Goal: Transaction & Acquisition: Share content

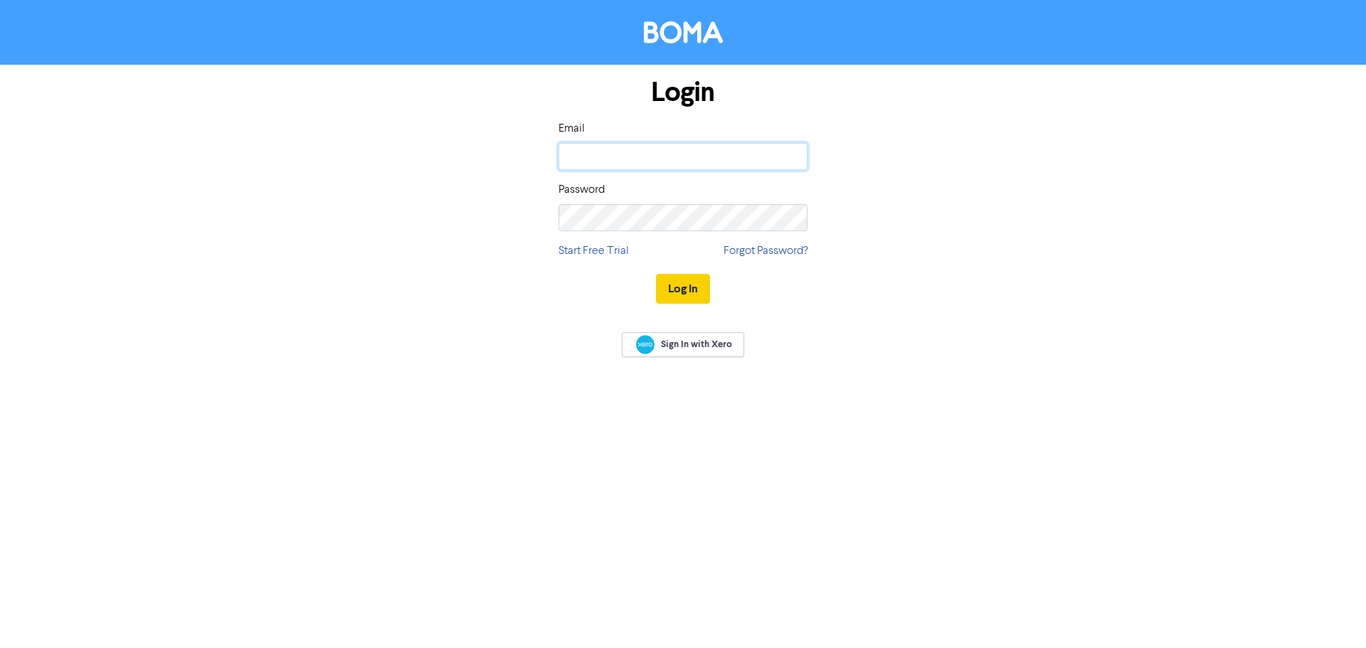
type input "[EMAIL_ADDRESS][DOMAIN_NAME]"
click at [682, 285] on button "Log In" at bounding box center [683, 289] width 54 height 30
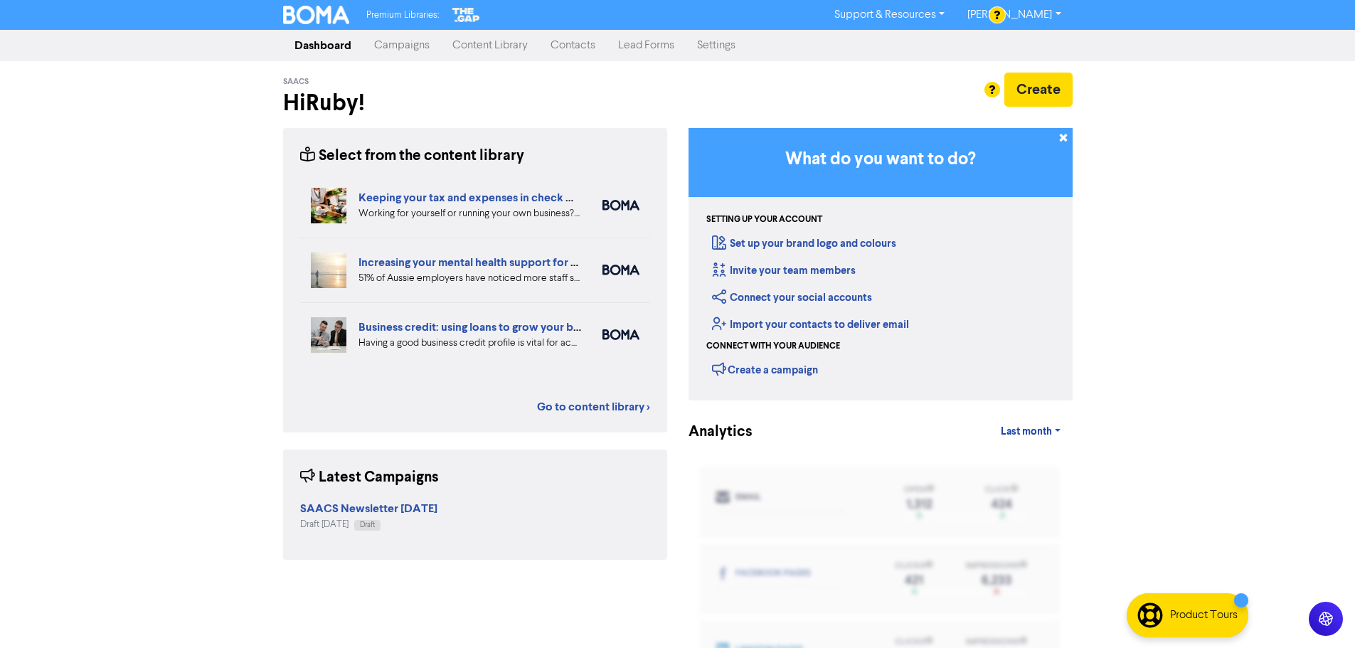
click at [553, 202] on link "Keeping your tax and expenses in check when you are self-employed" at bounding box center [535, 198] width 352 height 14
click at [523, 193] on link "Can you build a viable one-person business?" at bounding box center [471, 198] width 225 height 14
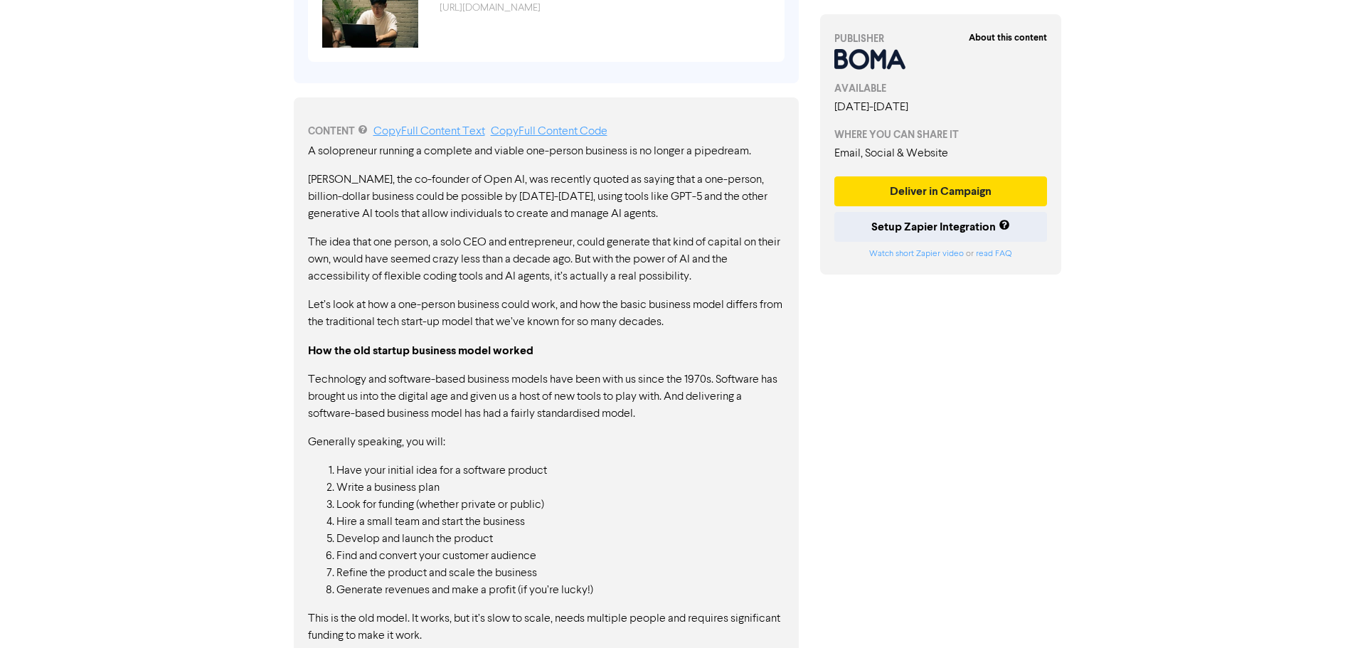
scroll to position [854, 0]
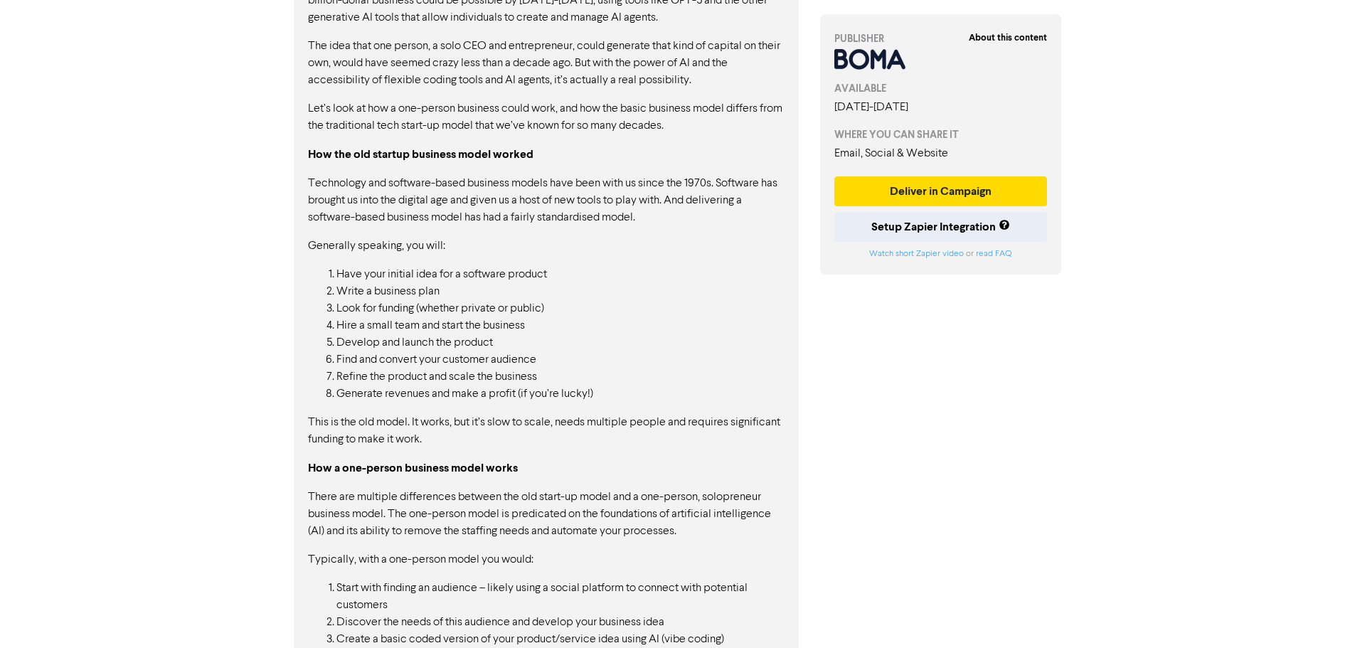
drag, startPoint x: 523, startPoint y: 275, endPoint x: 534, endPoint y: 342, distance: 67.7
click at [534, 342] on ol "Have your initial idea for a software product Write a business plan Look for fu…" at bounding box center [546, 334] width 477 height 137
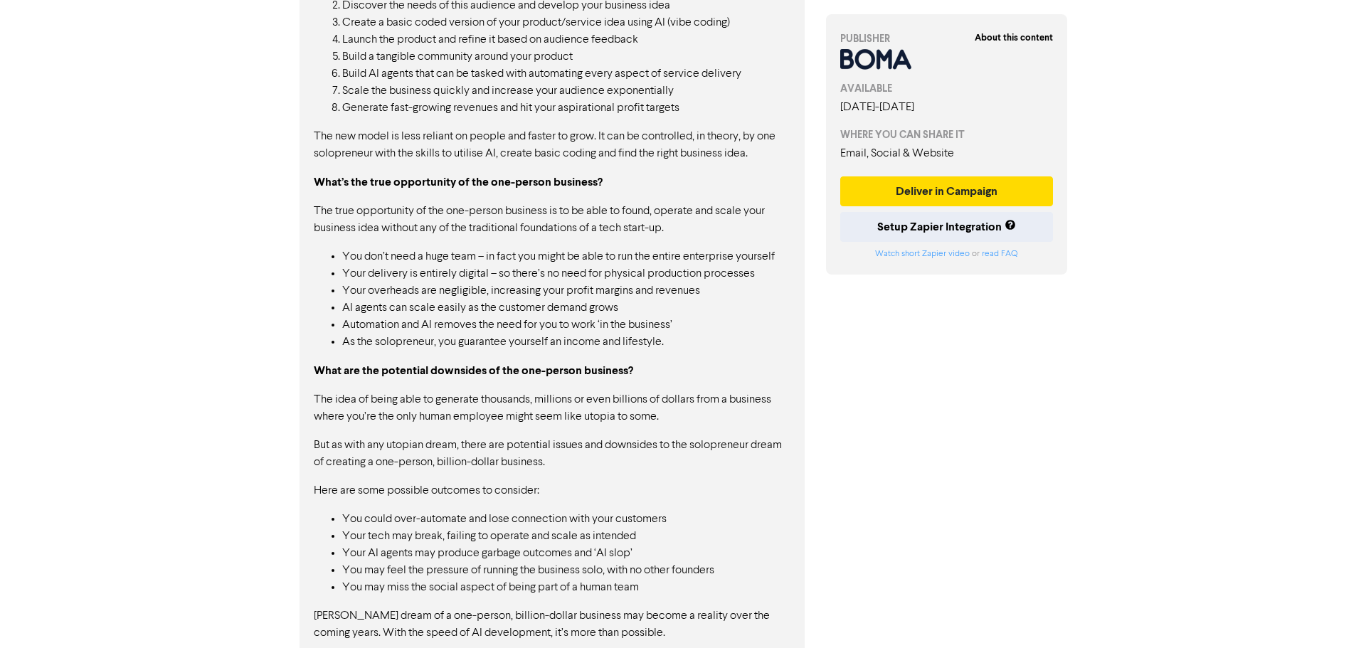
scroll to position [1490, 0]
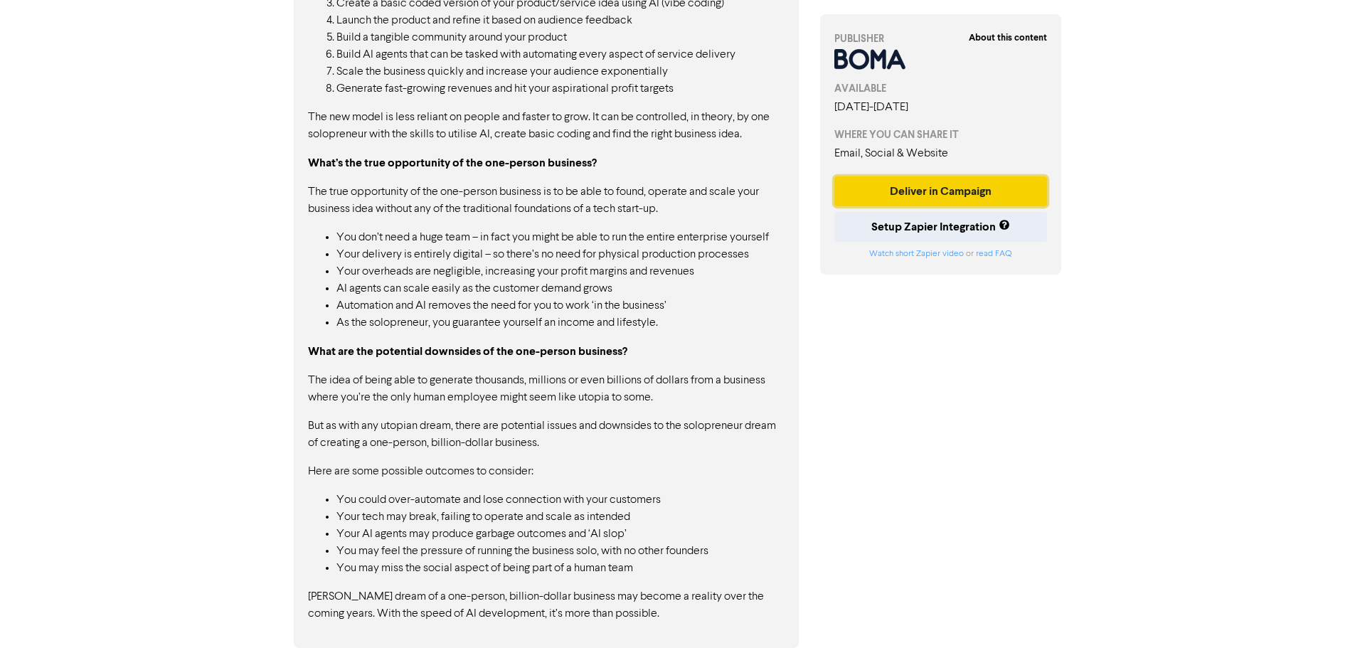
click at [921, 198] on button "Deliver in Campaign" at bounding box center [940, 191] width 213 height 30
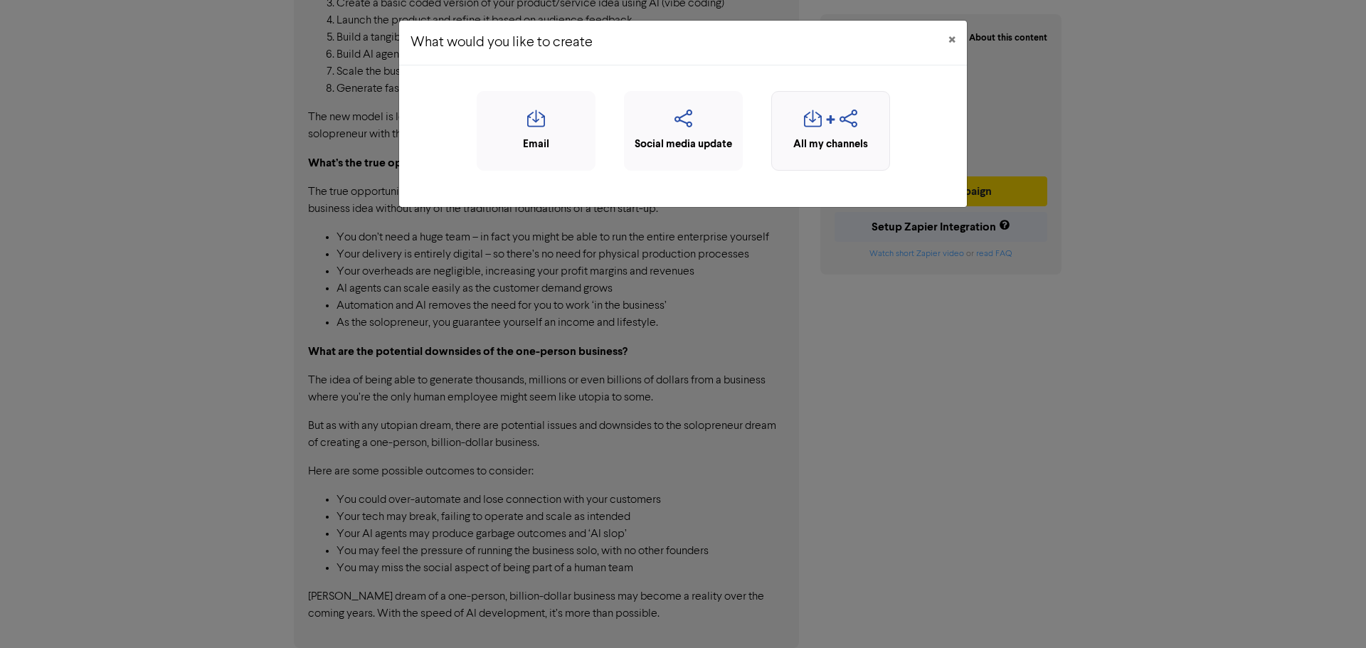
click at [824, 146] on div "All my channels" at bounding box center [830, 145] width 103 height 16
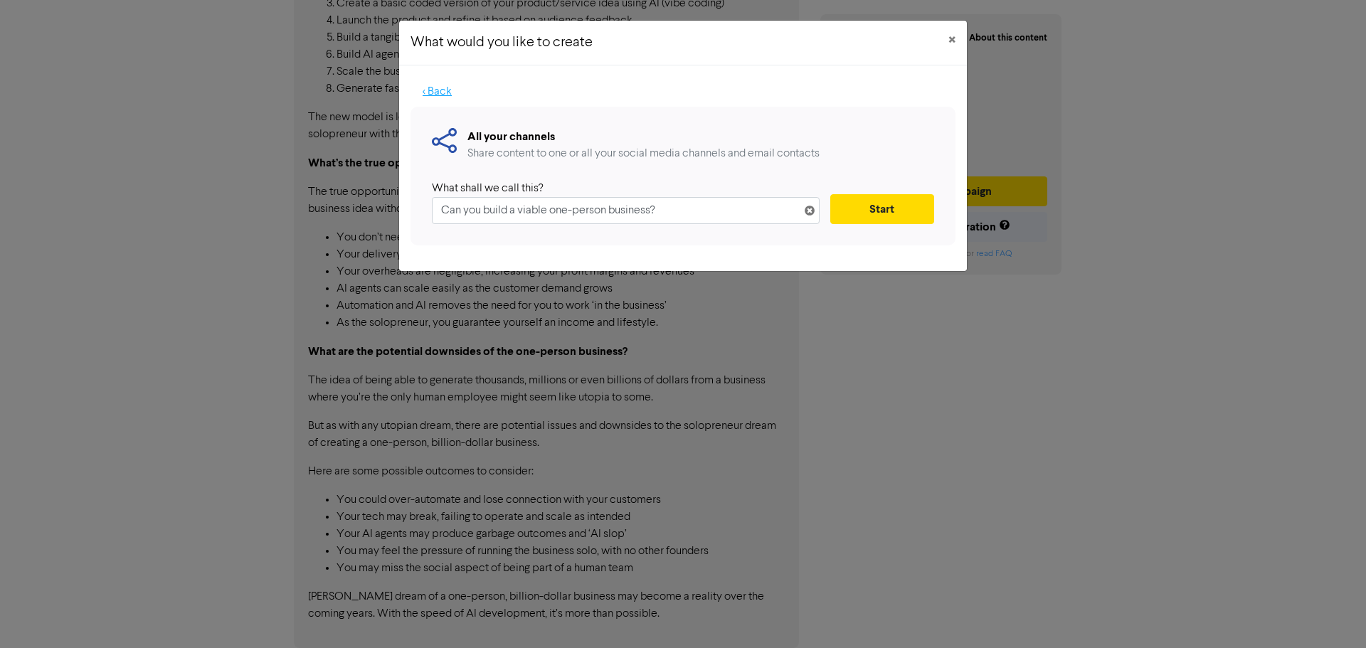
click at [422, 91] on button "< Back" at bounding box center [436, 92] width 53 height 30
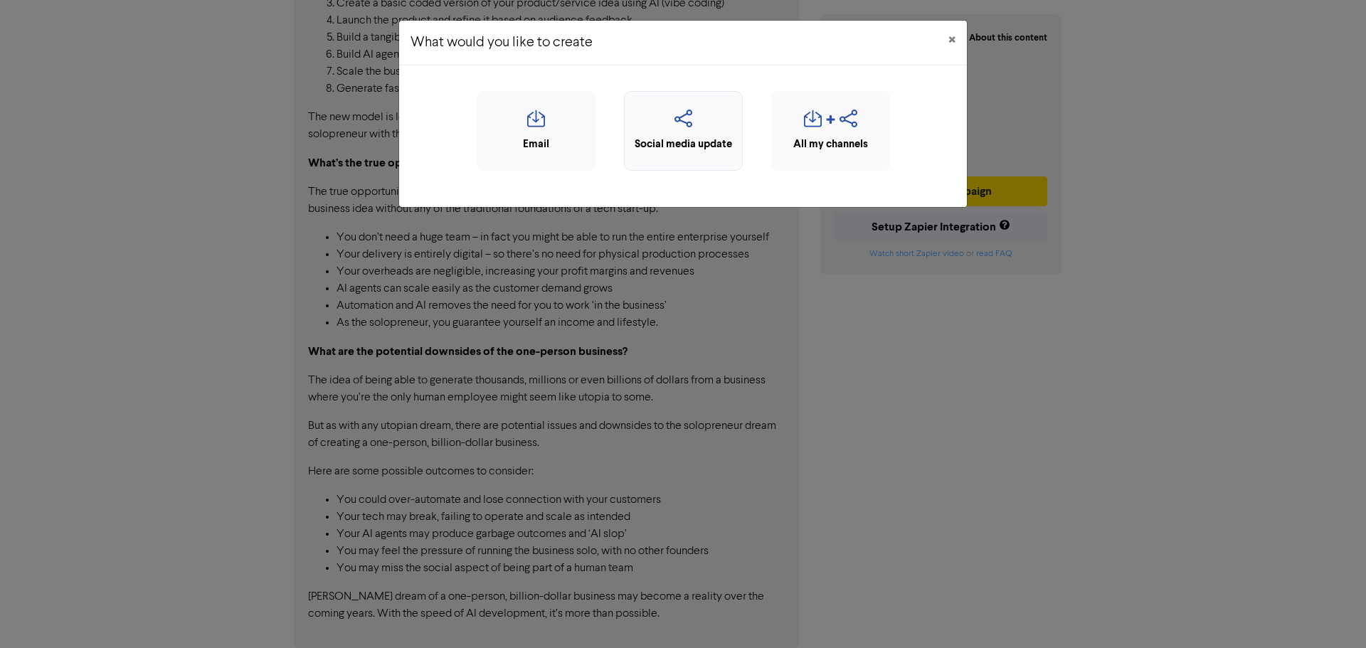
click at [684, 127] on icon "button" at bounding box center [683, 123] width 103 height 27
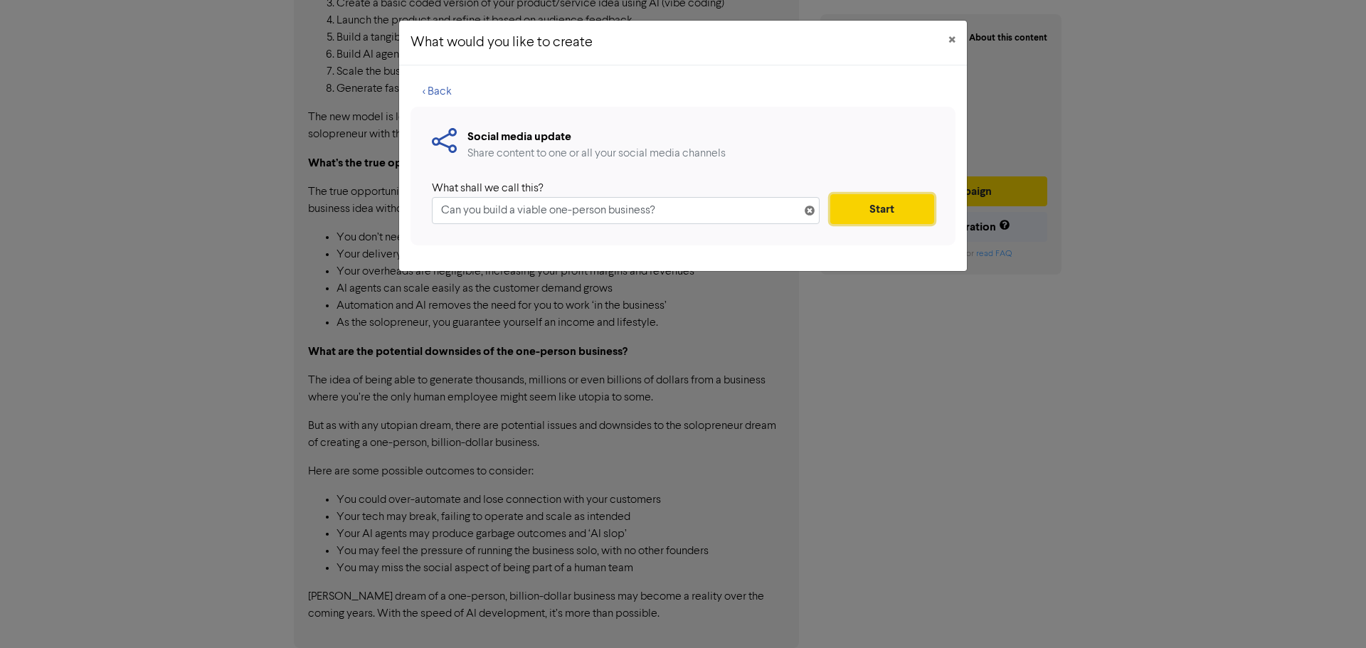
click at [861, 214] on button "Start" at bounding box center [882, 209] width 104 height 30
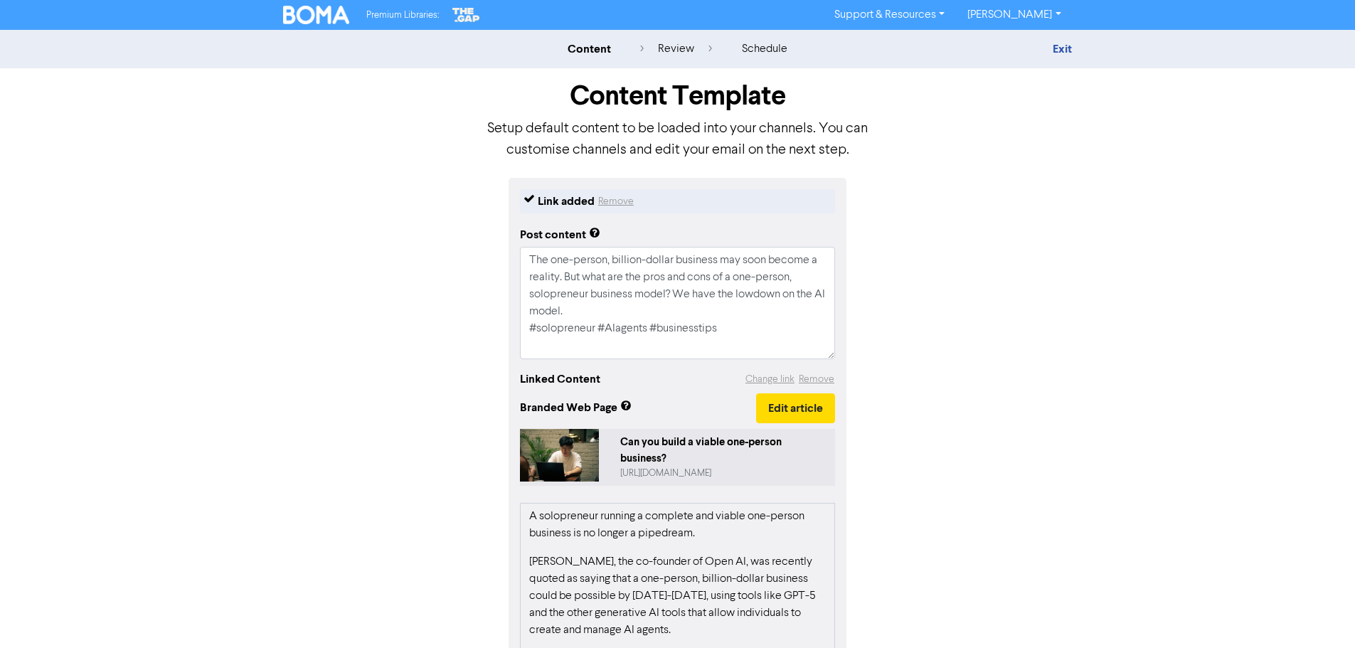
click at [698, 48] on div "review" at bounding box center [676, 49] width 72 height 17
click at [678, 44] on div "review" at bounding box center [676, 49] width 72 height 17
click at [879, 19] on link "Support & Resources" at bounding box center [889, 15] width 133 height 23
click at [885, 78] on button "Marketing Education" at bounding box center [891, 76] width 134 height 17
click at [875, 29] on div "Premium Libraries: Support & Resources Video Tutorials FAQ & Guides Marketing E…" at bounding box center [677, 15] width 1355 height 30
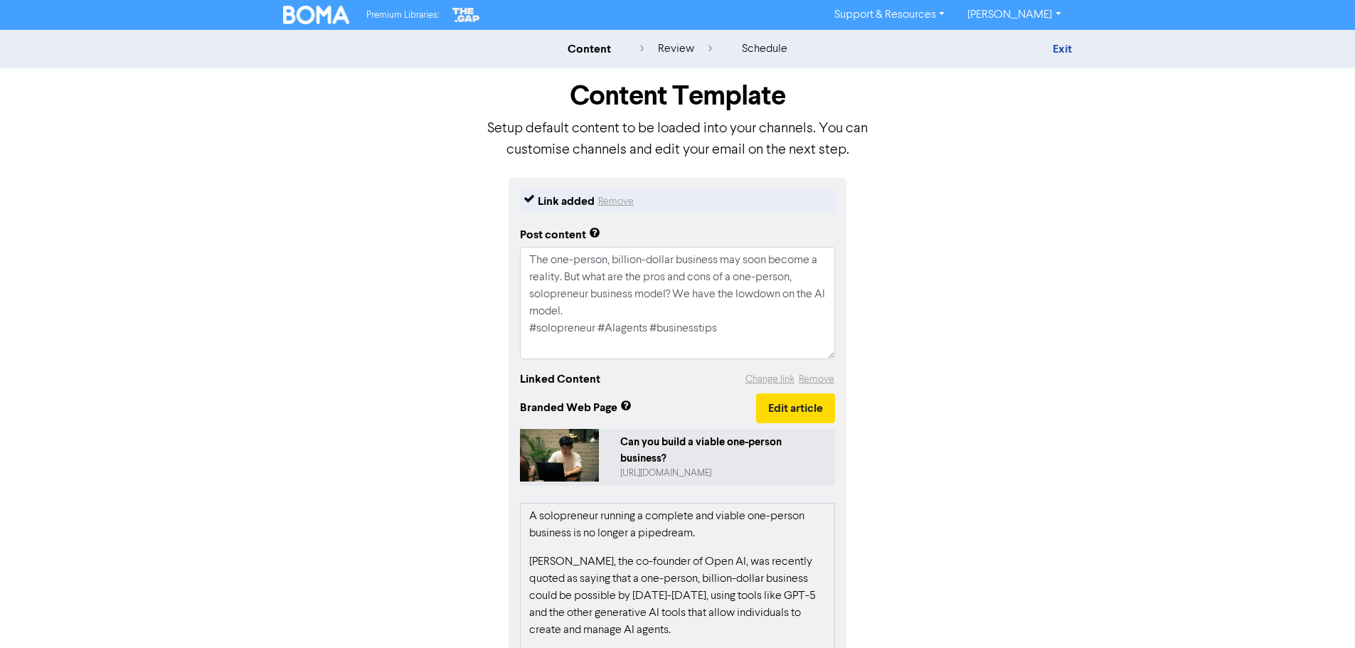
click at [894, 13] on link "Support & Resources" at bounding box center [889, 15] width 133 height 23
click at [900, 65] on button "FAQ & Guides" at bounding box center [891, 59] width 134 height 17
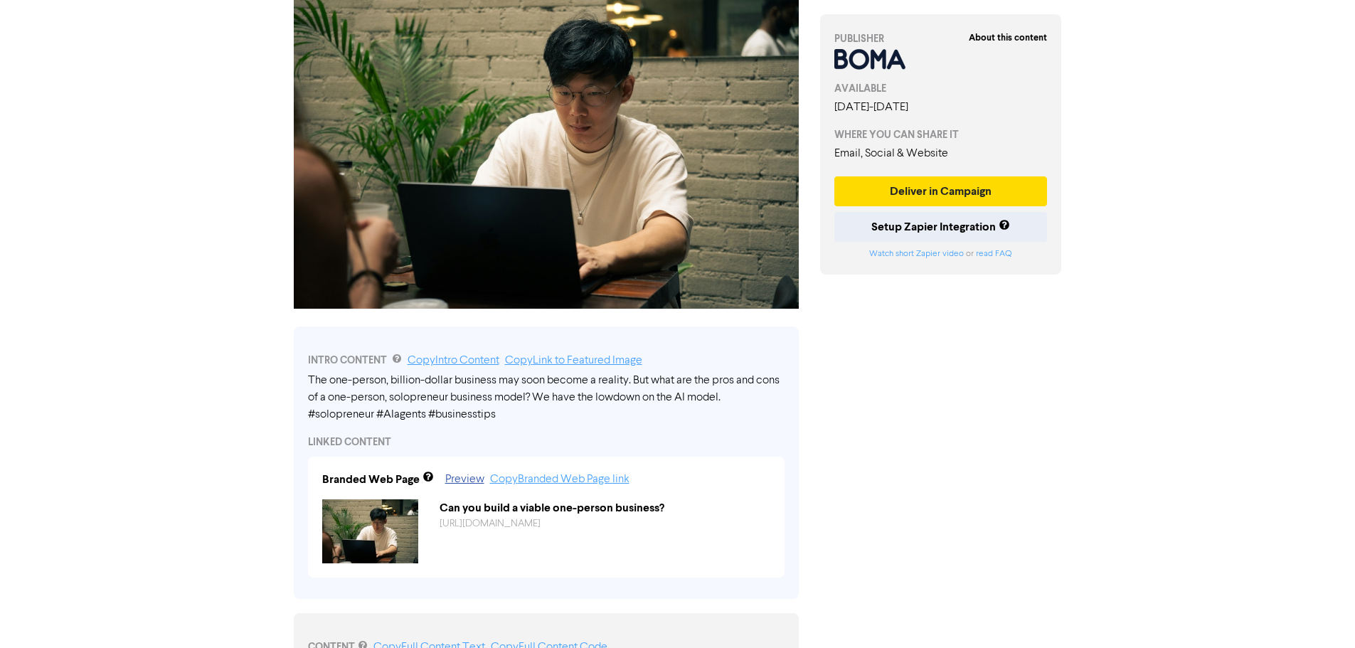
scroll to position [142, 0]
drag, startPoint x: 371, startPoint y: 394, endPoint x: 462, endPoint y: 407, distance: 92.0
click at [462, 407] on div "The one-person, billion-dollar business may soon become a reality. But what are…" at bounding box center [546, 396] width 477 height 51
click at [490, 362] on link "Copy Intro Content" at bounding box center [454, 359] width 92 height 11
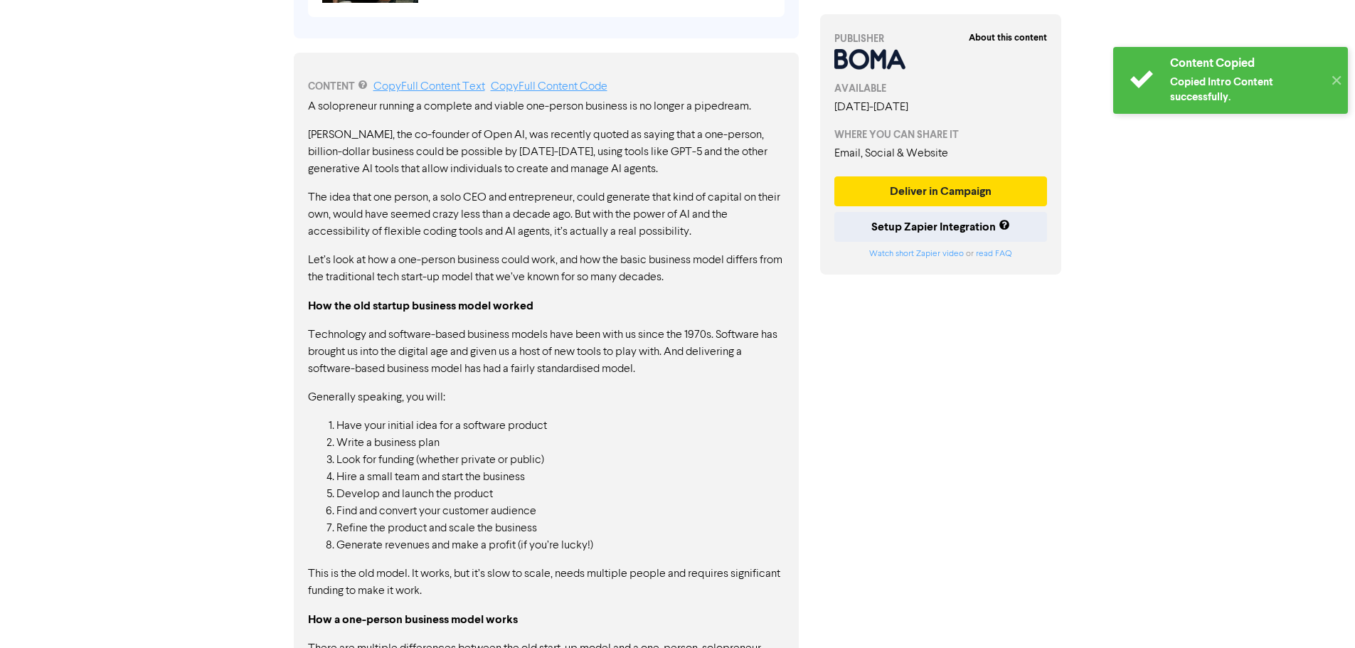
scroll to position [711, 0]
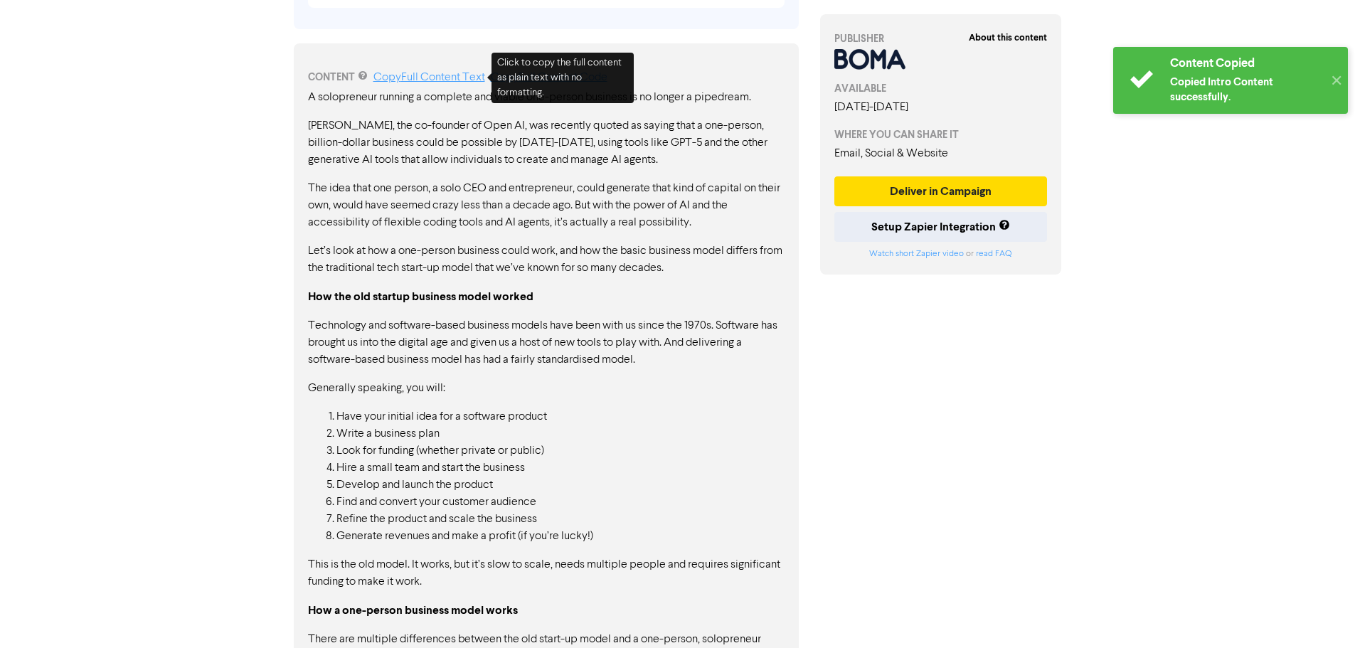
click at [458, 75] on link "Copy Full Content Text" at bounding box center [429, 77] width 112 height 11
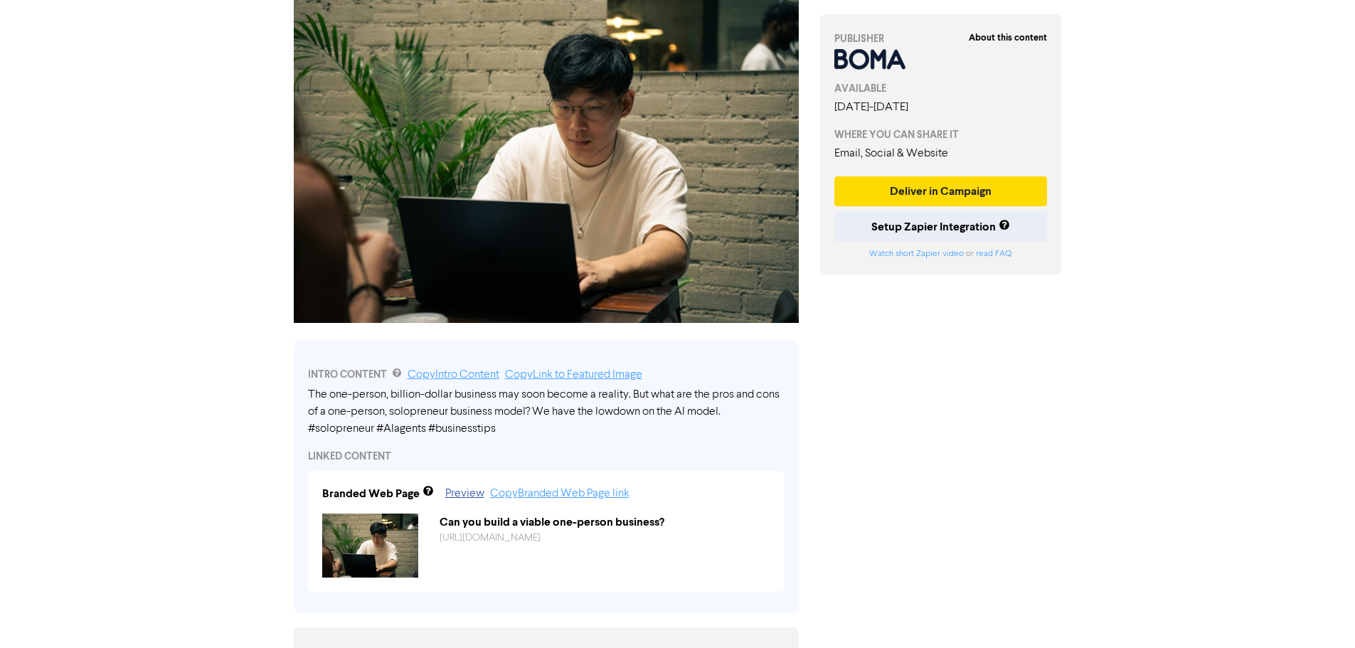
scroll to position [0, 0]
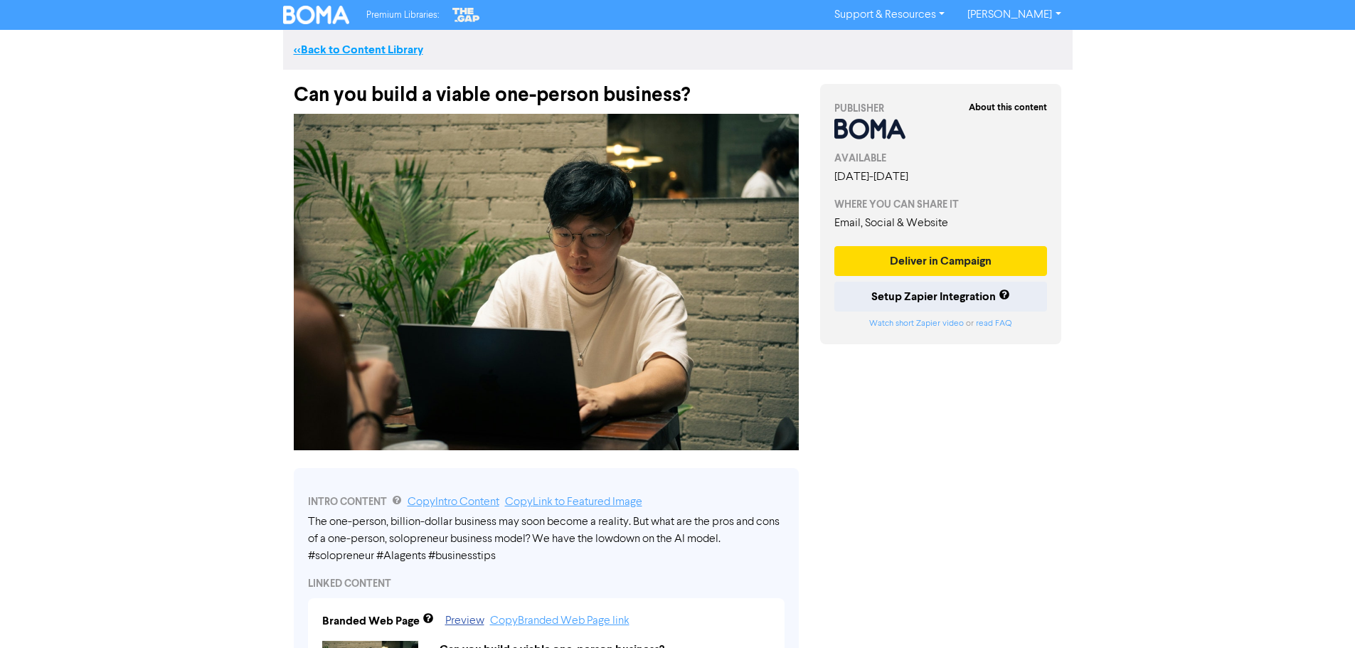
click at [349, 43] on link "<< Back to Content Library" at bounding box center [358, 50] width 129 height 14
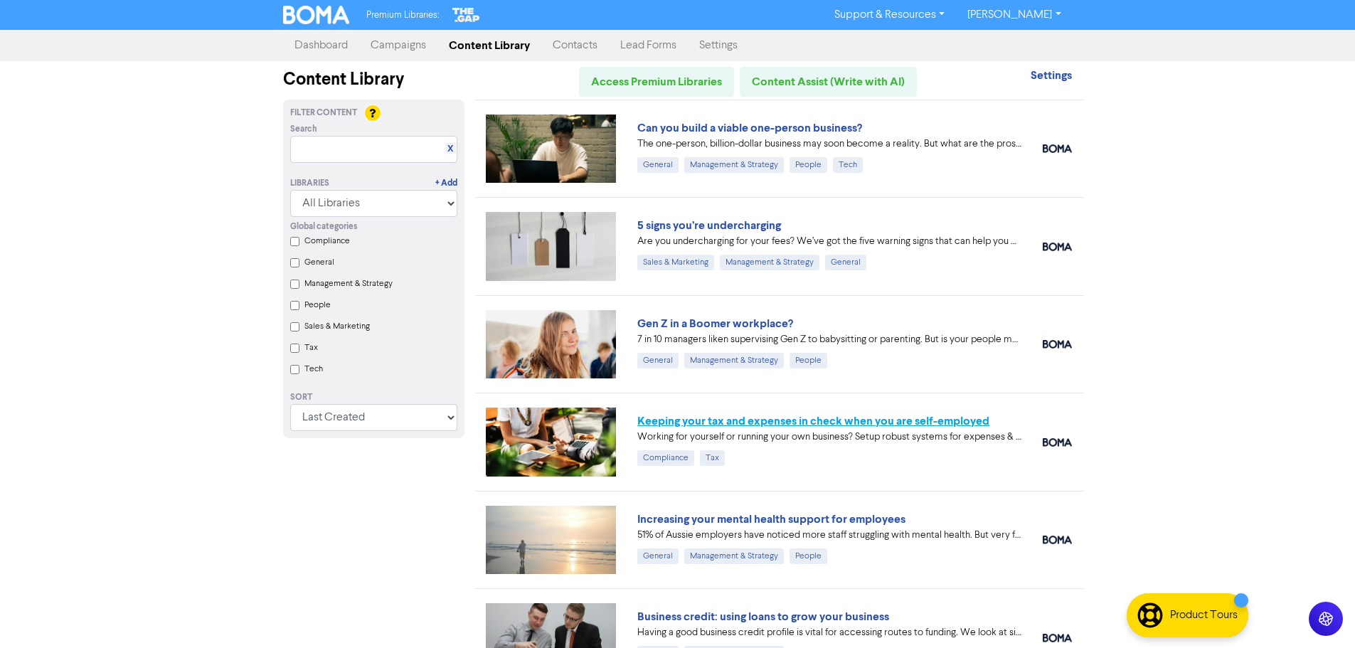
click at [735, 422] on link "Keeping your tax and expenses in check when you are self-employed" at bounding box center [813, 421] width 352 height 14
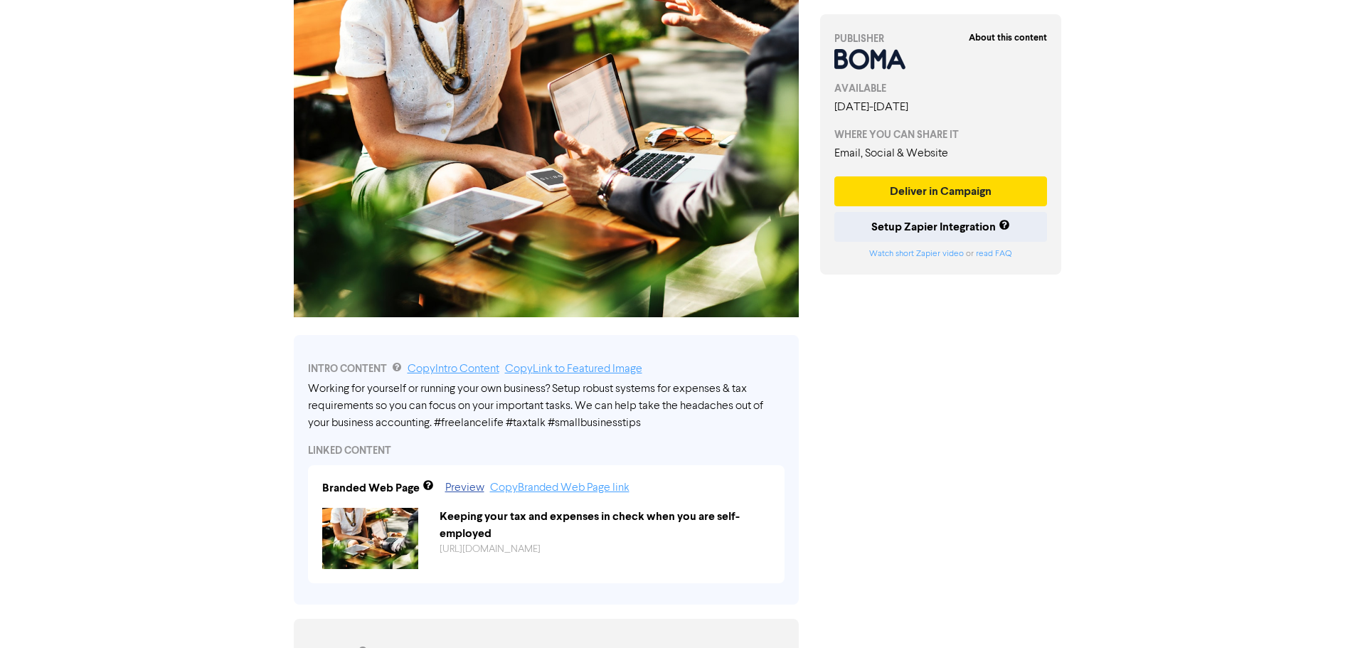
scroll to position [142, 0]
